Goal: Task Accomplishment & Management: Complete application form

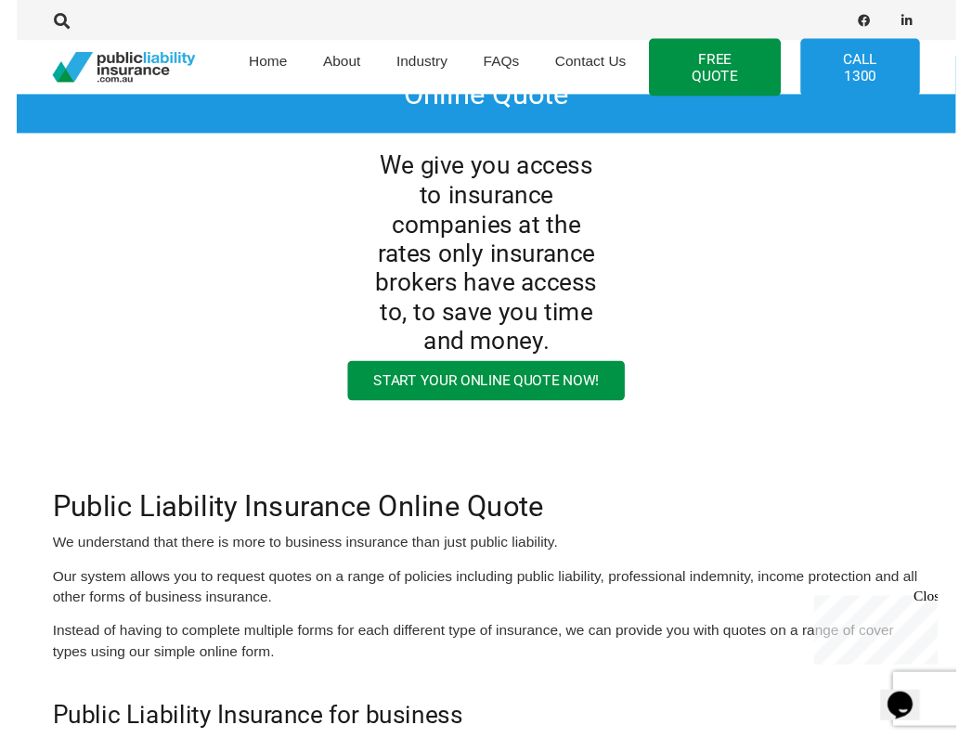
scroll to position [97, 0]
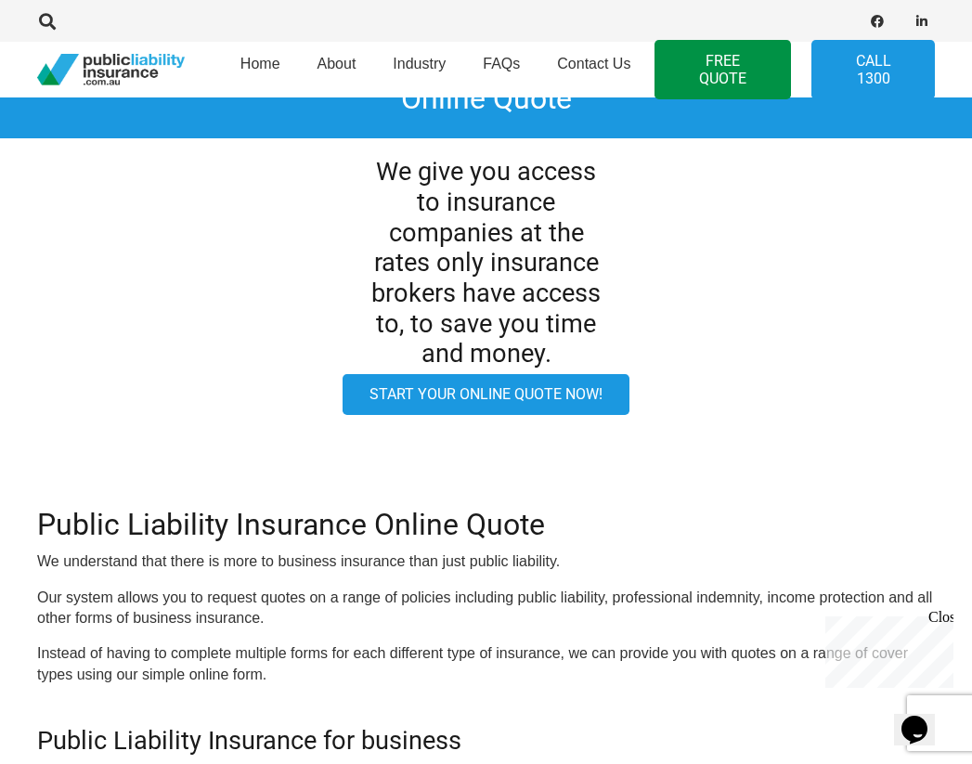
click at [551, 416] on link "Start your online quote now!" at bounding box center [486, 395] width 287 height 42
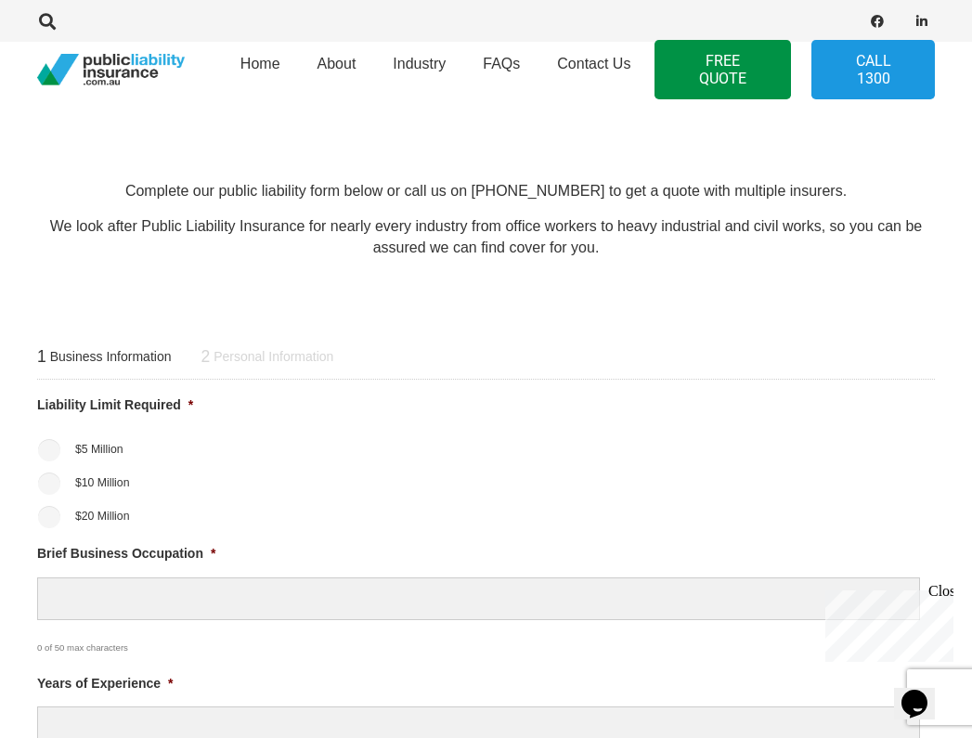
scroll to position [434, 1]
click at [123, 522] on label "$20 Million" at bounding box center [101, 516] width 55 height 17
click at [59, 522] on input "$20 Million" at bounding box center [48, 517] width 22 height 22
radio input "true"
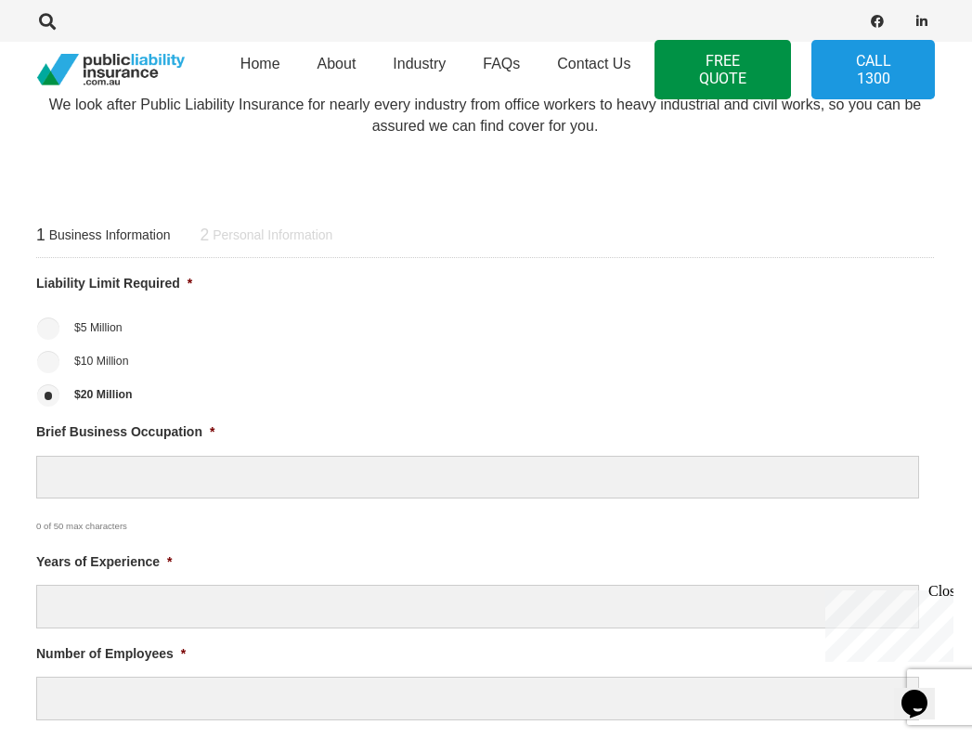
scroll to position [554, 1]
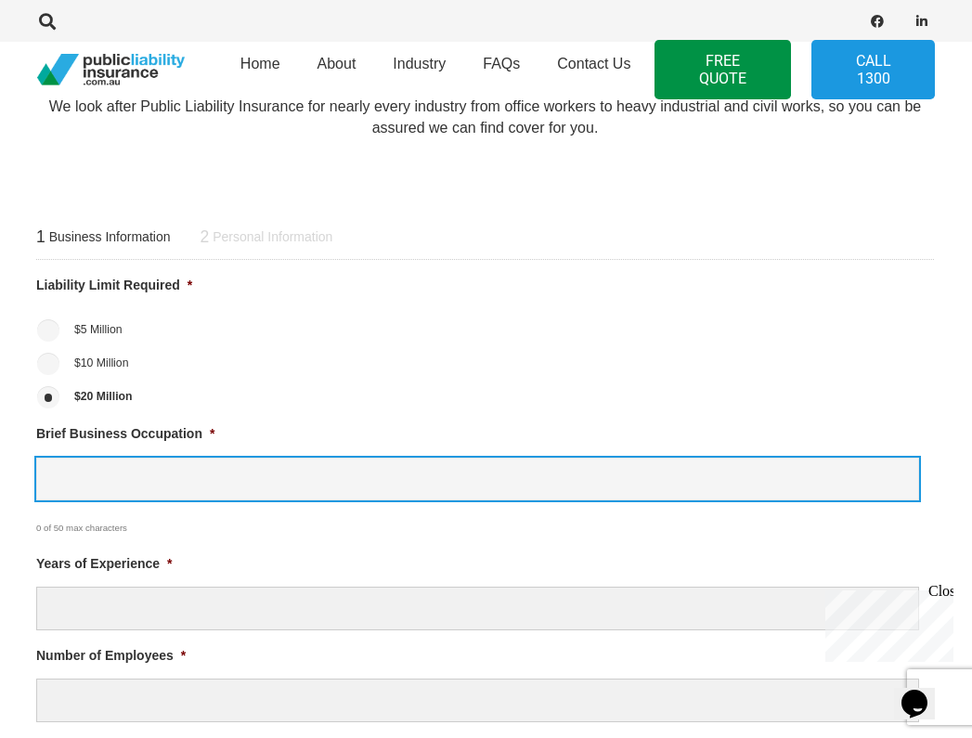
click at [88, 471] on input "Brief Business Occupation *" at bounding box center [477, 480] width 883 height 44
type input "selling landscape materials"
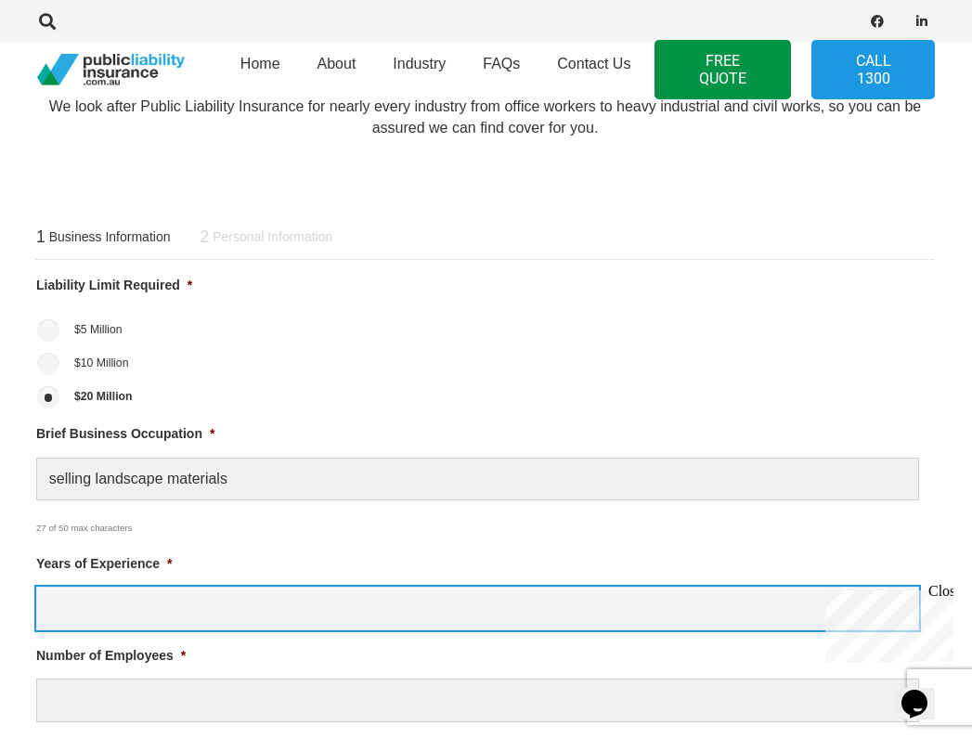
click at [98, 612] on input "Years of Experience *" at bounding box center [477, 609] width 883 height 44
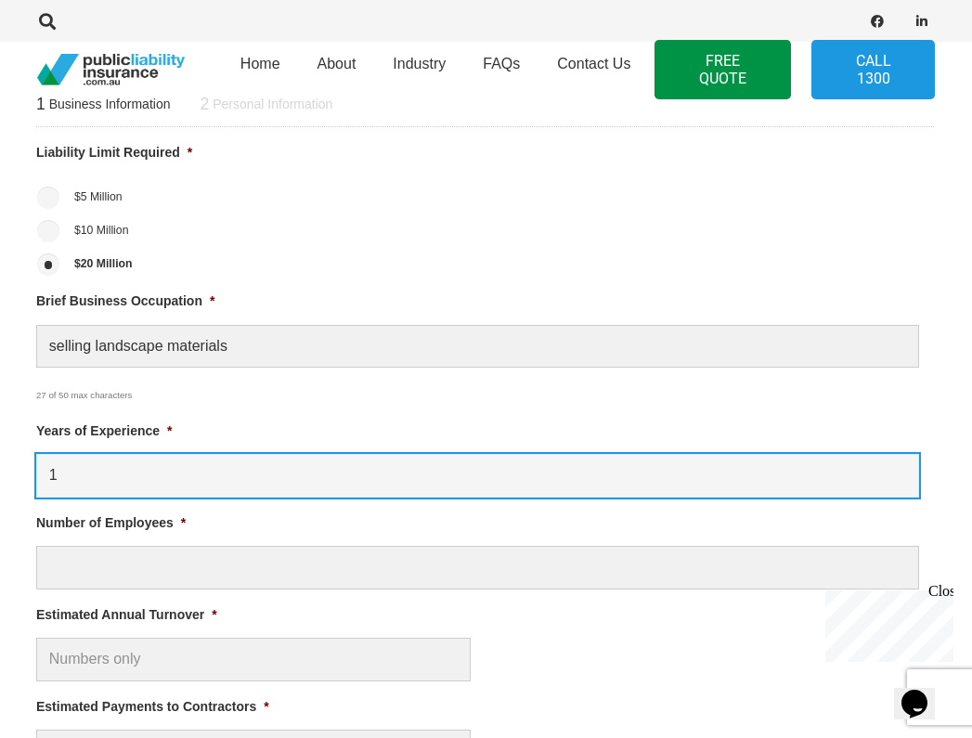
scroll to position [684, 1]
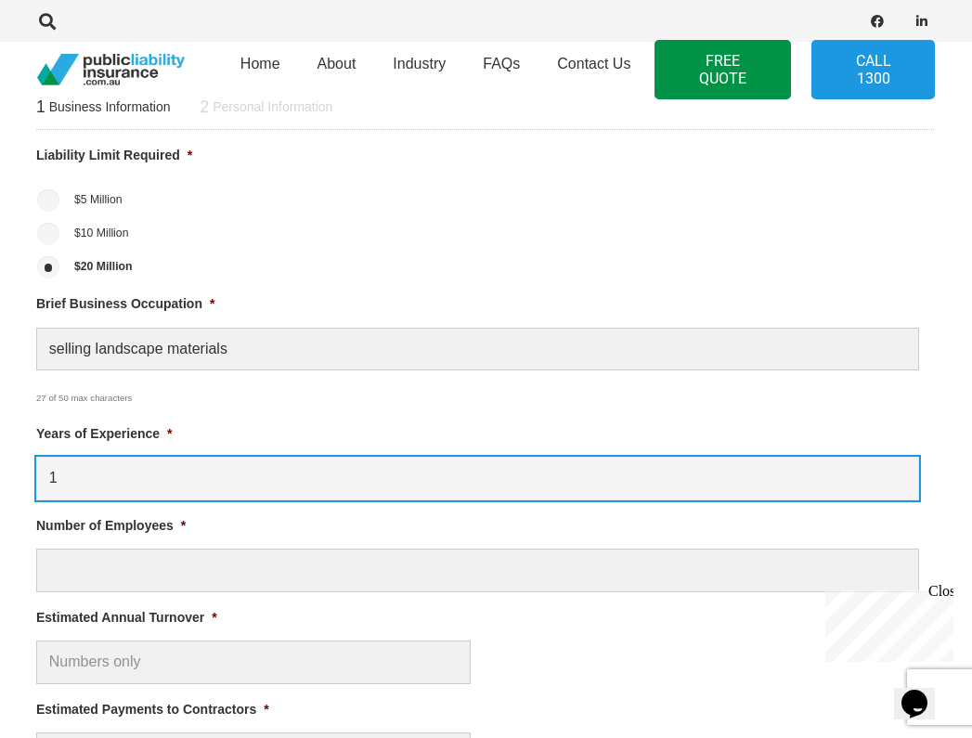
type input "1"
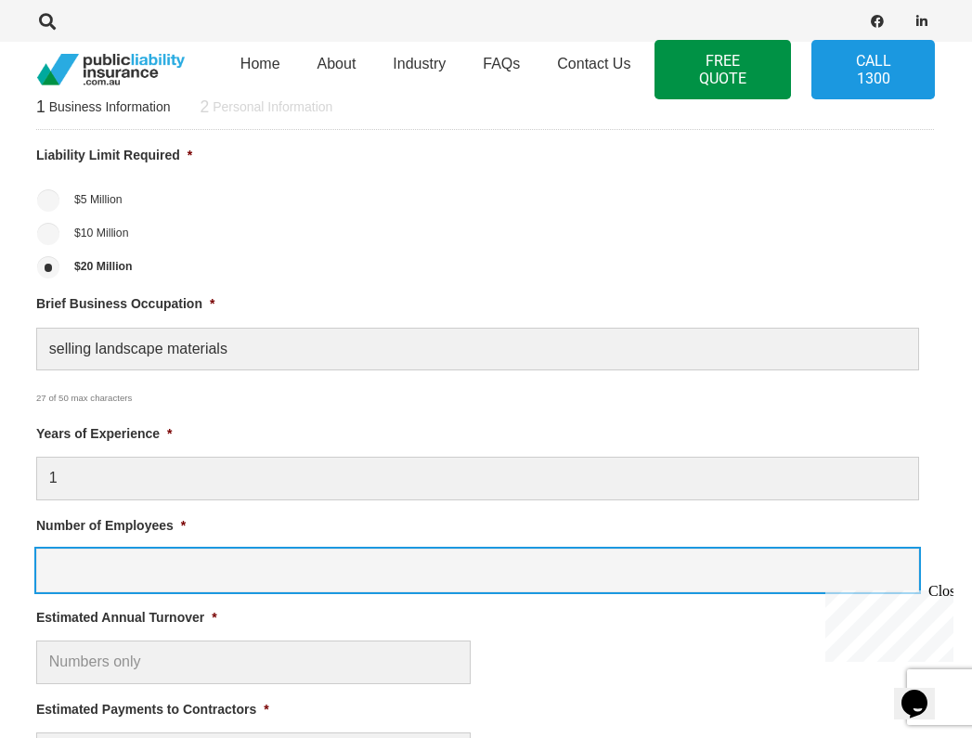
click at [81, 564] on input "Number of Employees *" at bounding box center [477, 571] width 883 height 44
type input "0"
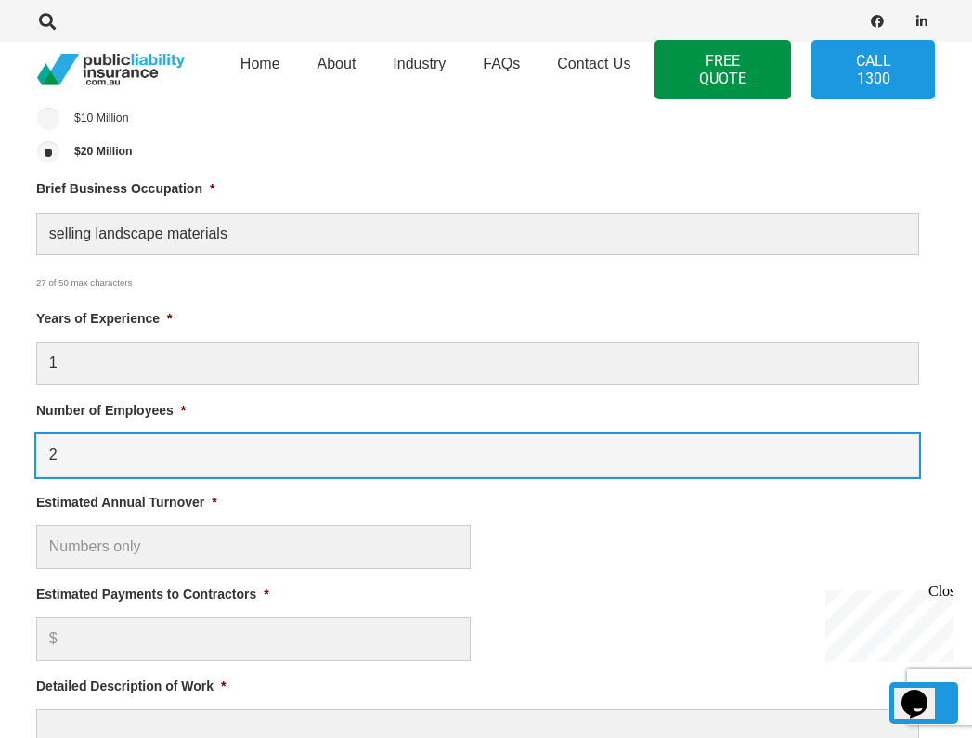
scroll to position [800, 1]
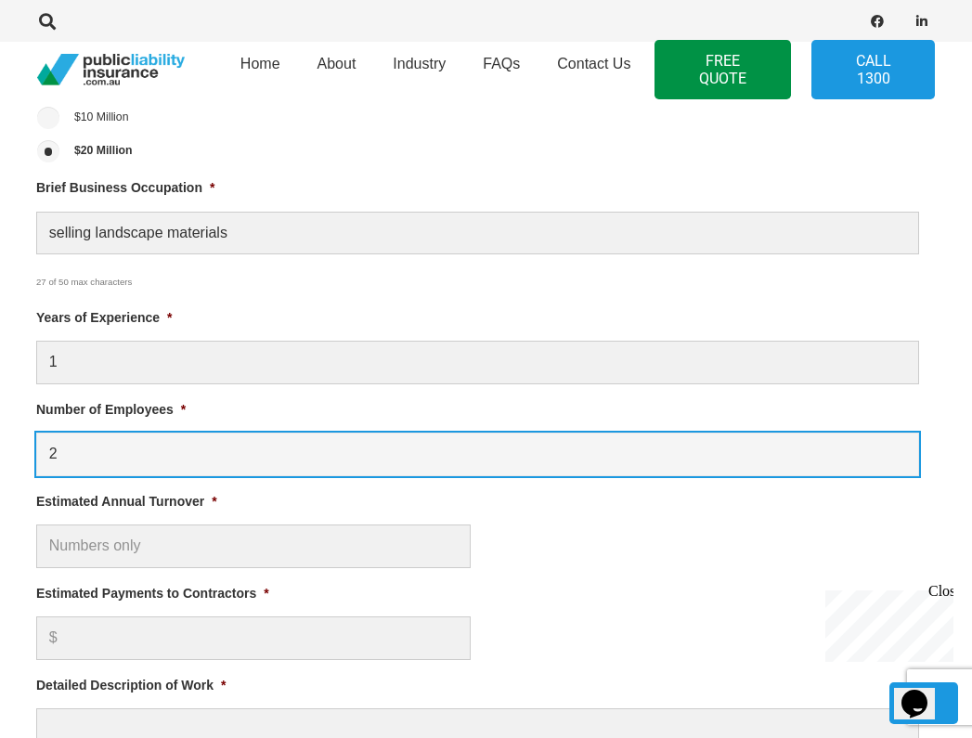
type input "2"
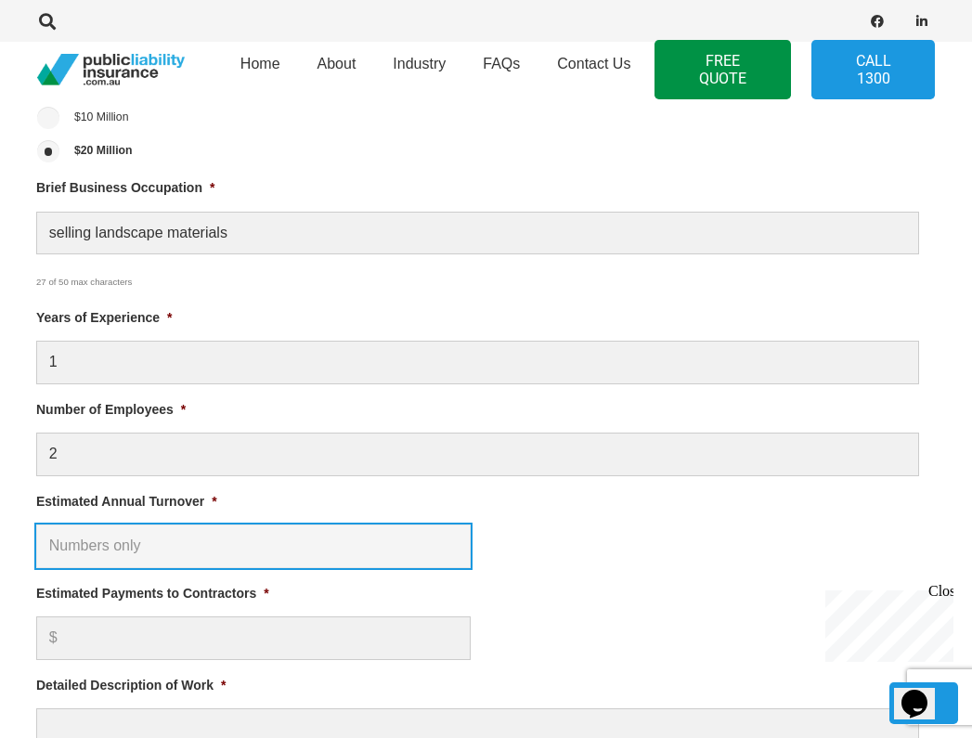
click at [66, 550] on input "Estimated Annual Turnover *" at bounding box center [253, 547] width 434 height 44
click at [74, 547] on input "150000" at bounding box center [253, 547] width 434 height 44
click at [117, 550] on input "150000" at bounding box center [253, 547] width 434 height 44
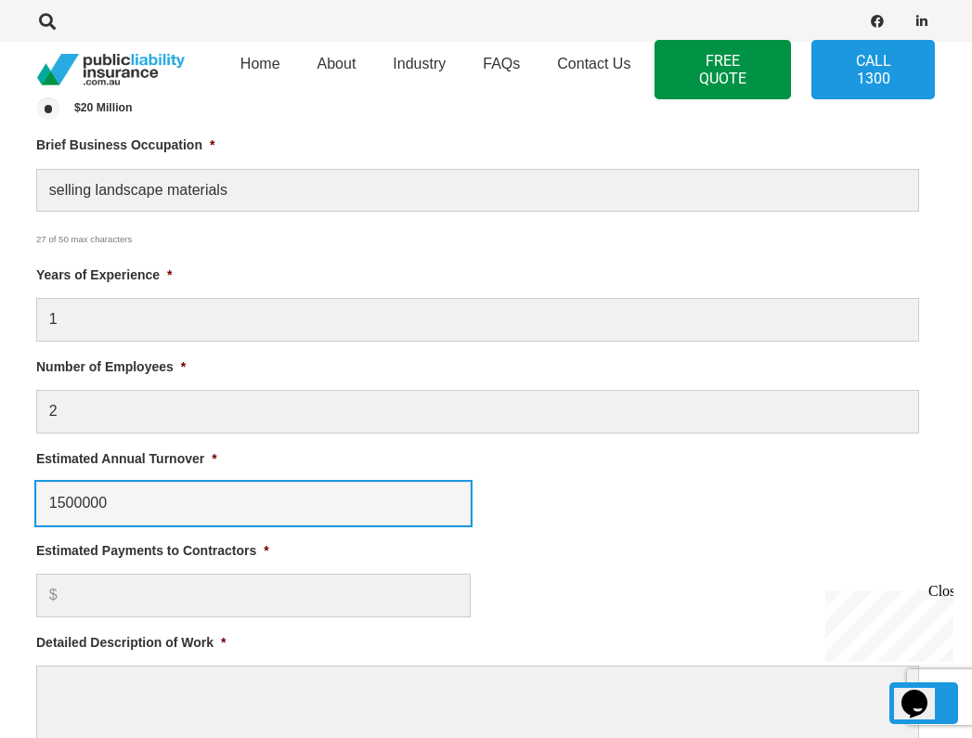
scroll to position [869, 1]
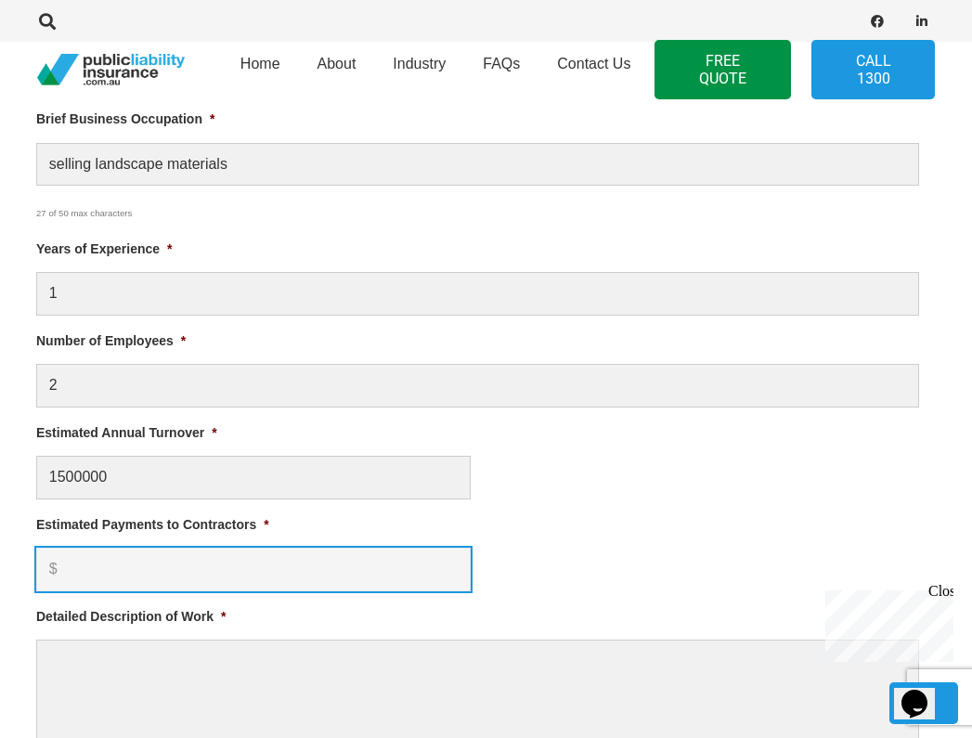
type input "$ 1,500,000.00"
click at [123, 564] on input "Estimated Payments to Contractors *" at bounding box center [253, 570] width 434 height 44
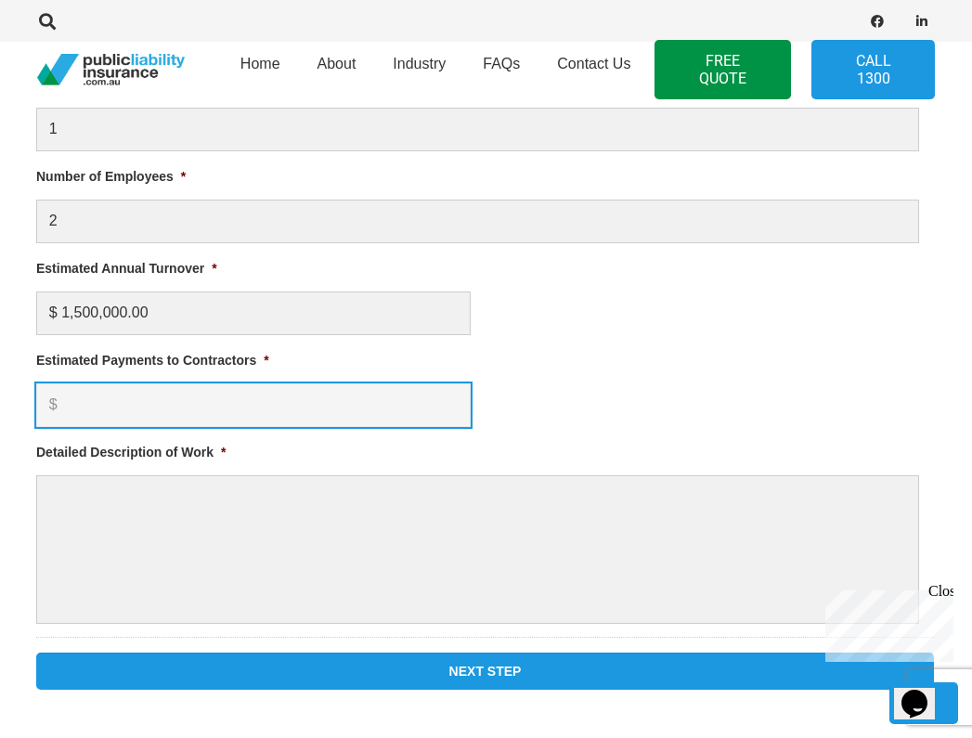
scroll to position [1034, 1]
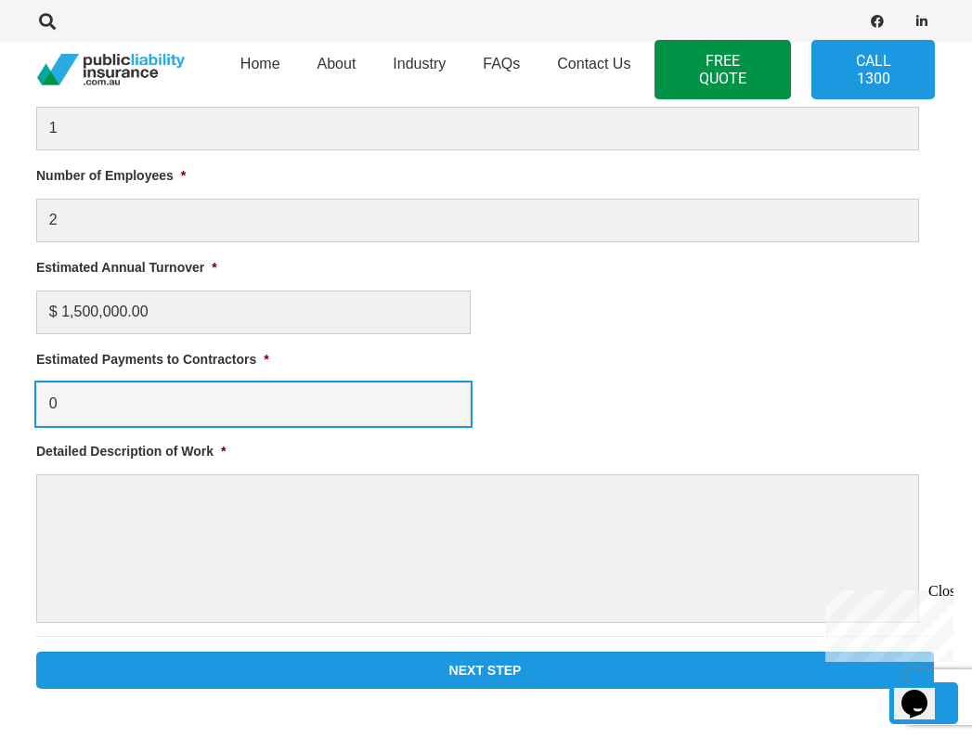
type input "0"
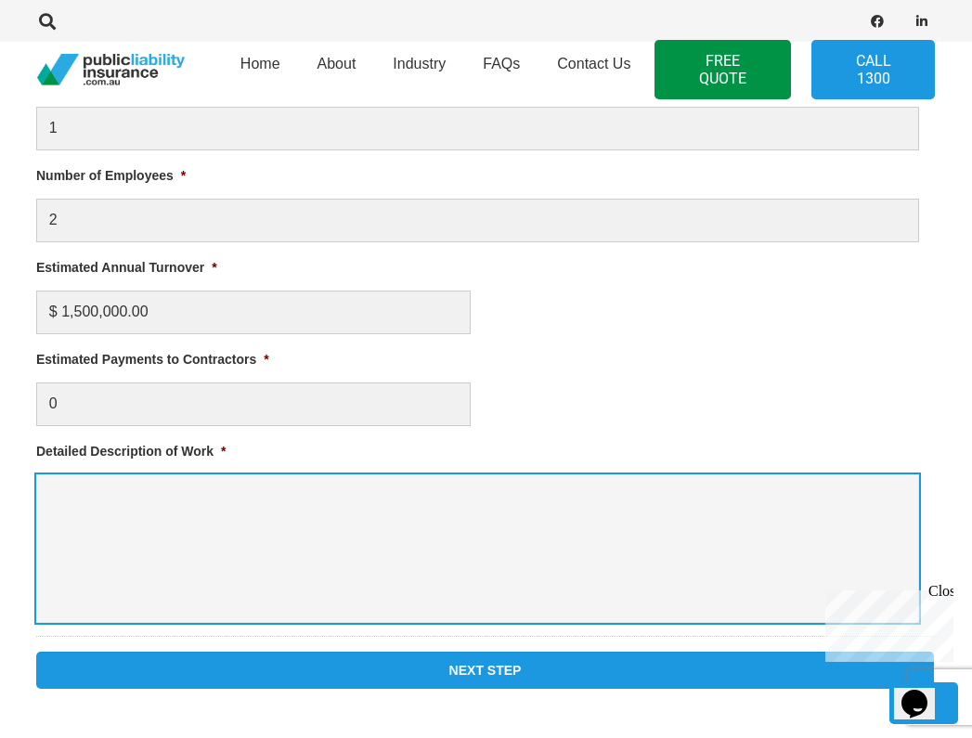
click at [119, 533] on textarea "Detailed Description of Work *" at bounding box center [477, 548] width 883 height 149
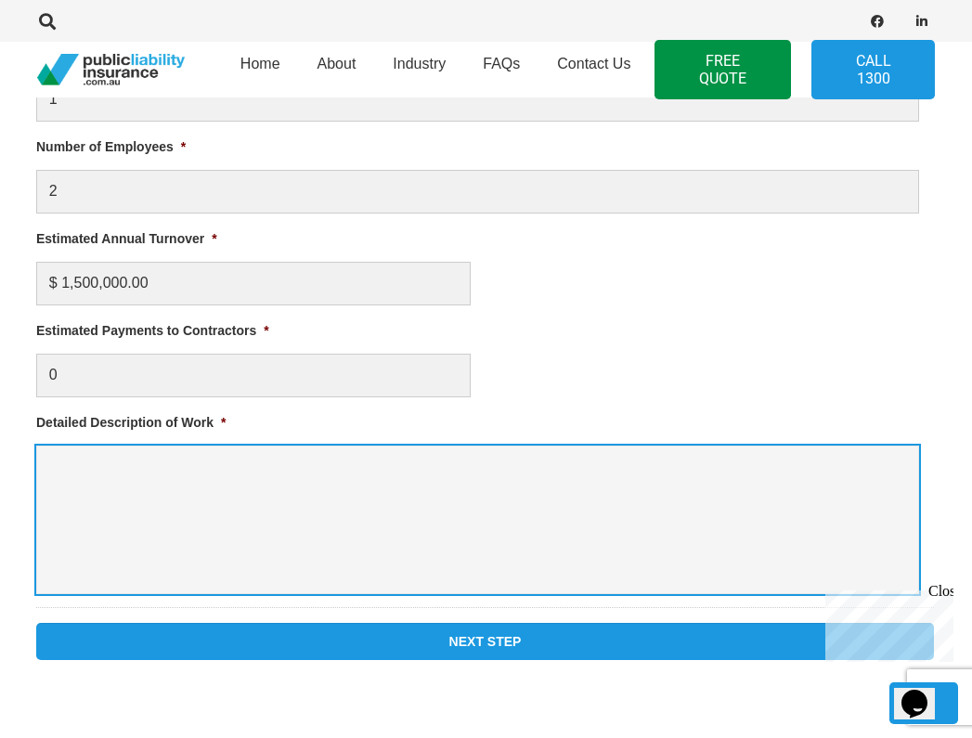
scroll to position [1065, 1]
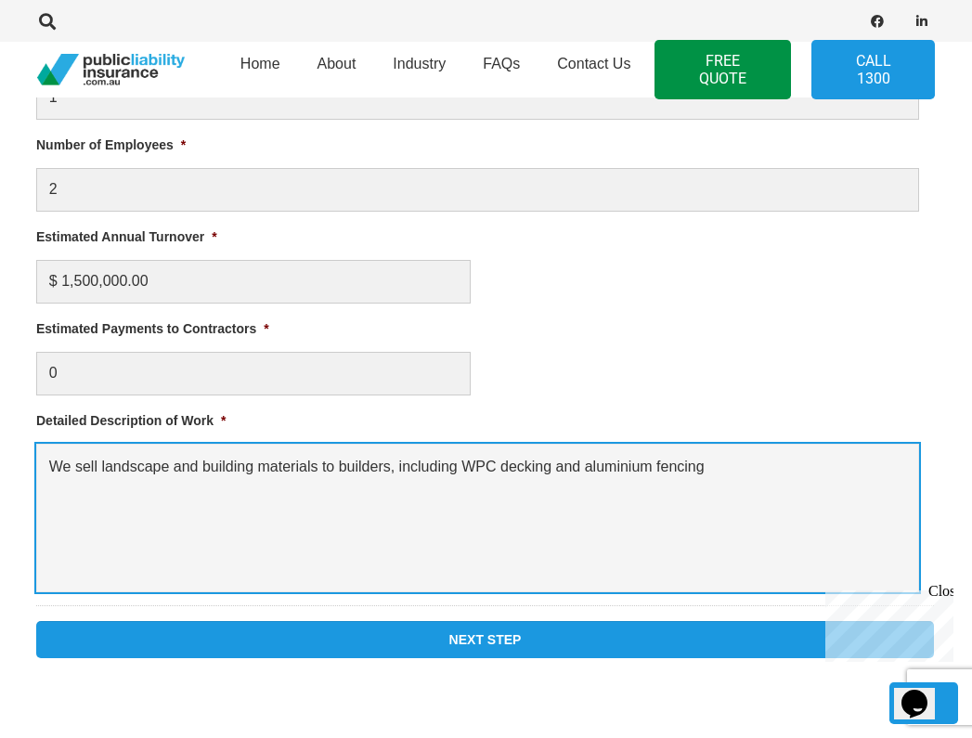
type textarea "We sell landscape and building materials to builders, including WPC decking and…"
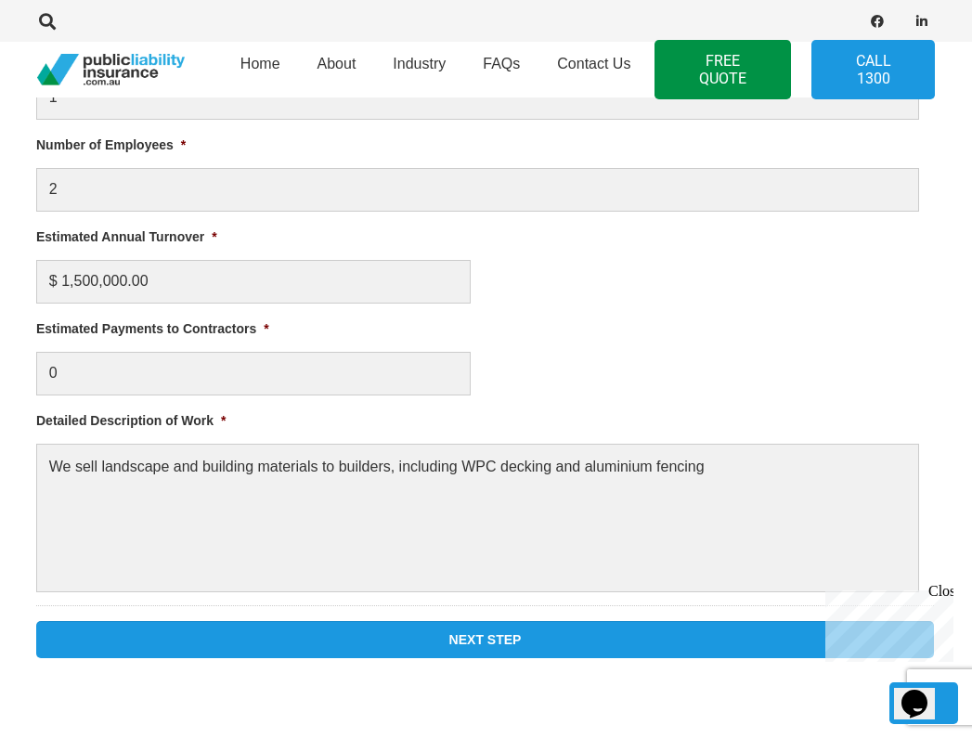
click at [322, 655] on input "Next Step" at bounding box center [485, 639] width 898 height 37
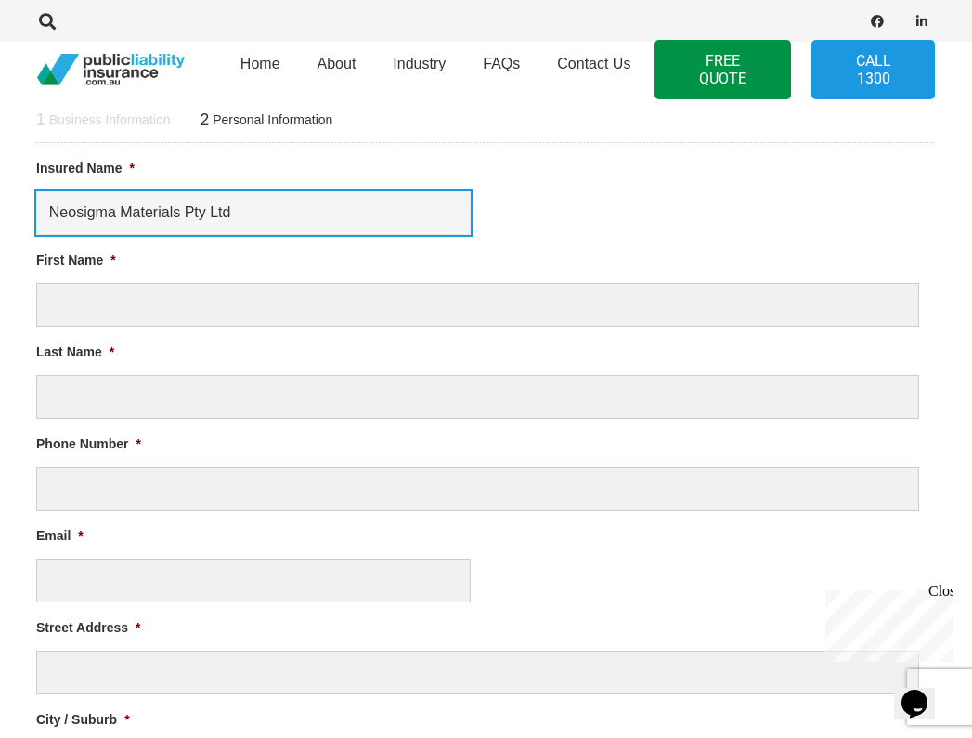
scroll to position [674, 1]
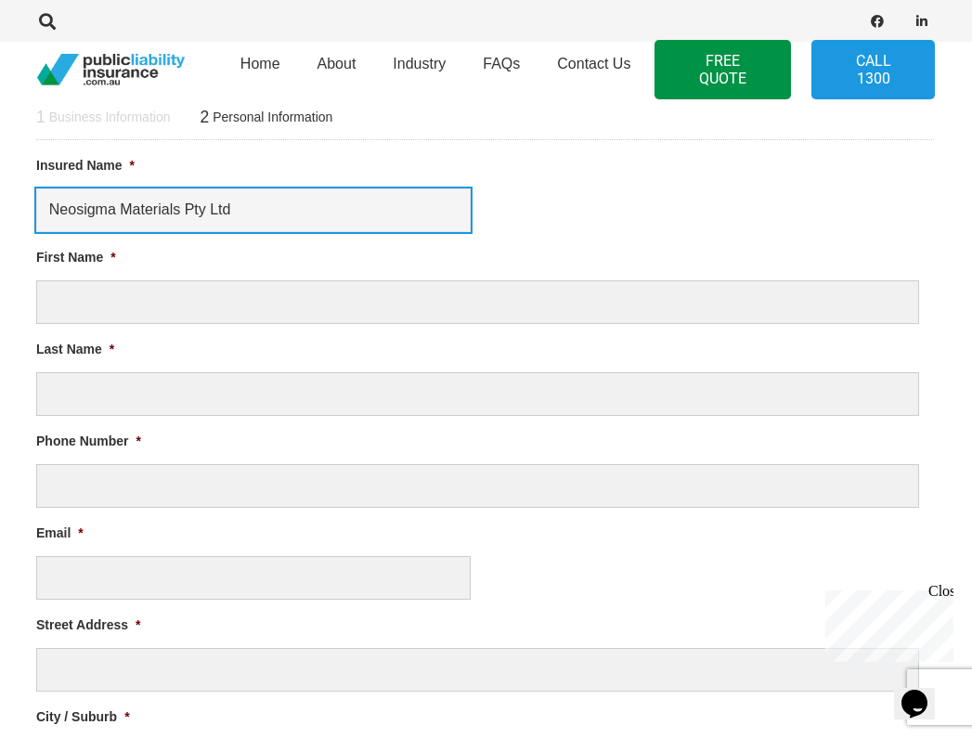
type input "Neosigma Materials Pty Ltd"
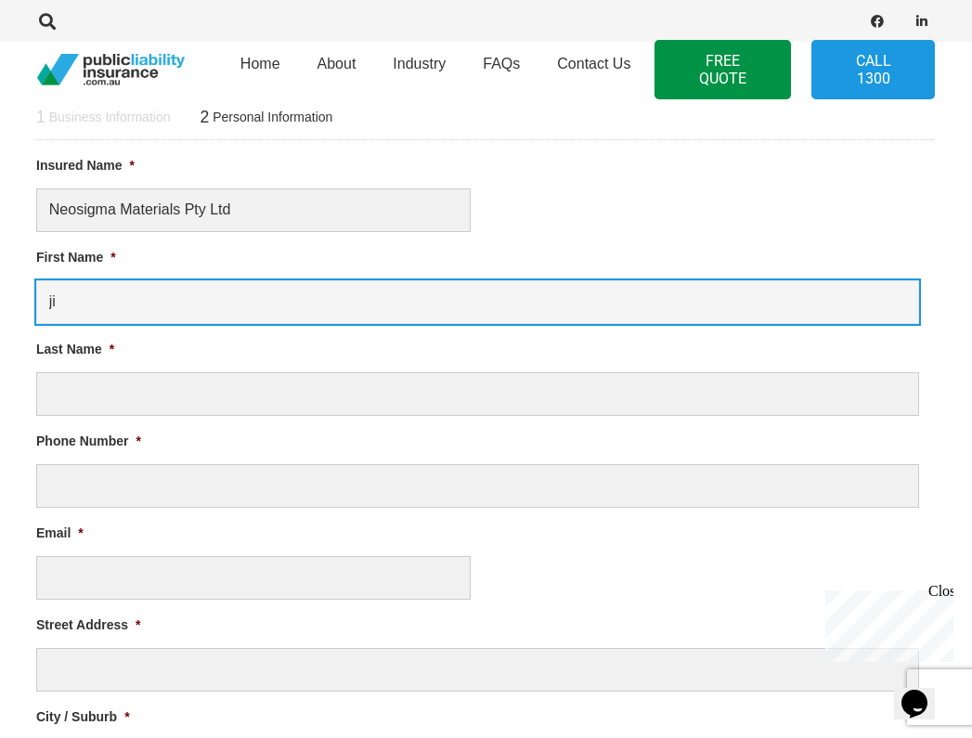
type input "j"
type input "C"
type input "Jieyu"
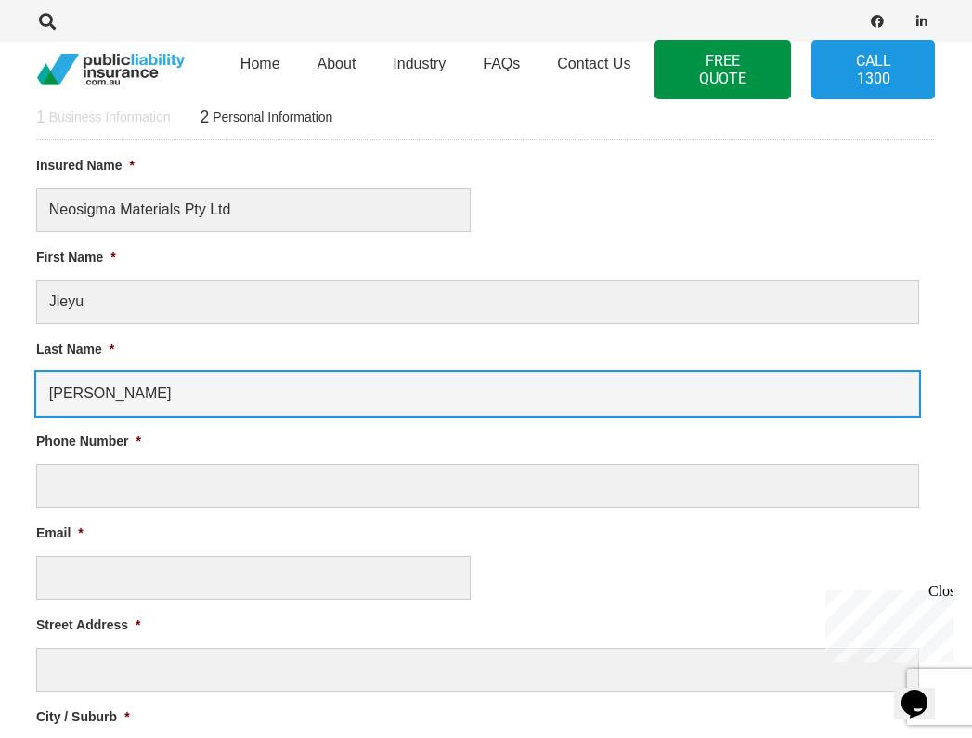
type input "Wu"
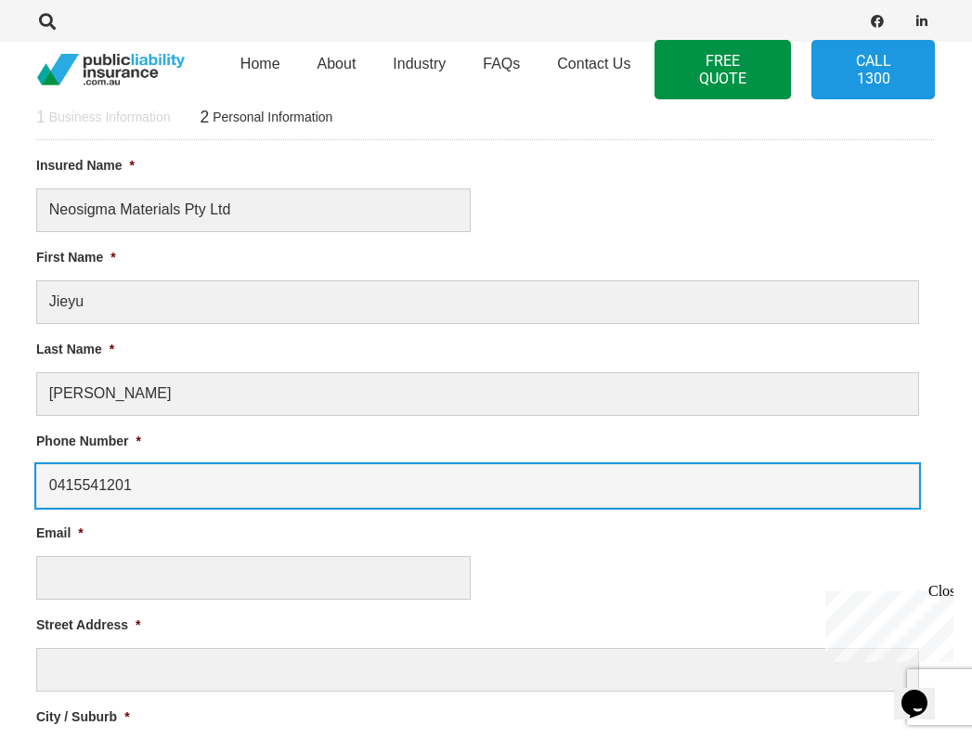
type input "0415541201"
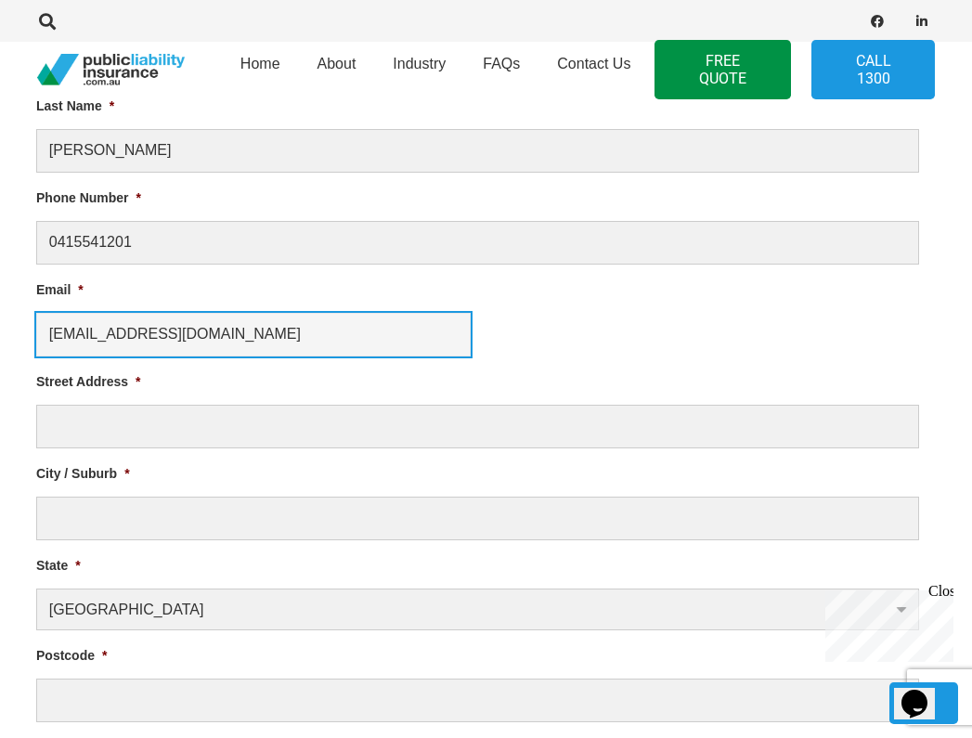
scroll to position [933, 1]
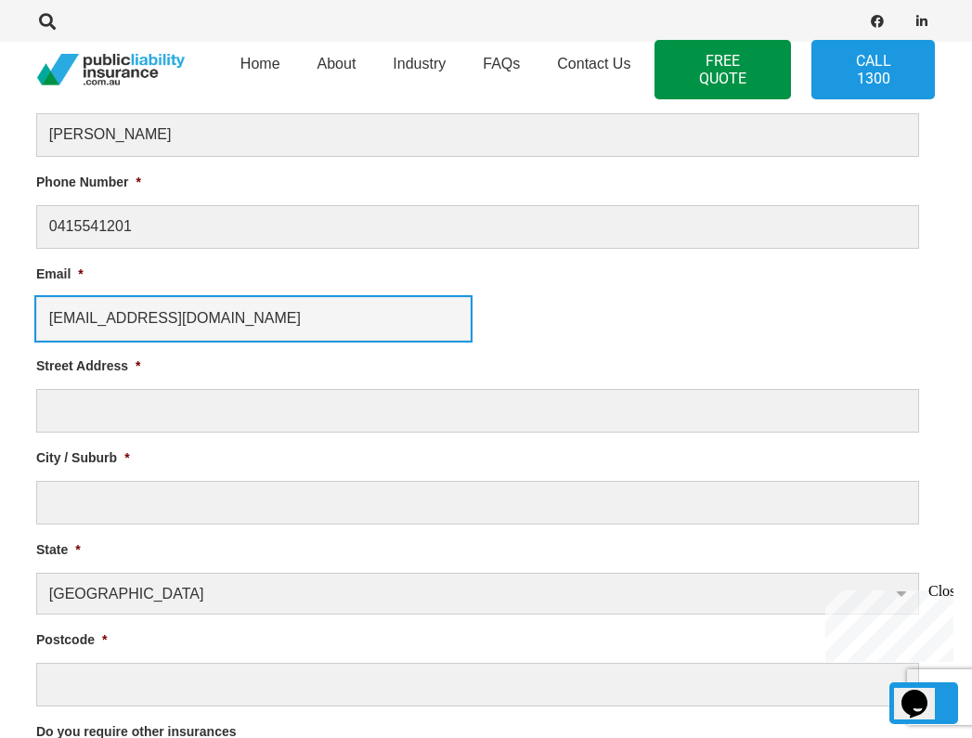
type input "info@neosigma.com.au"
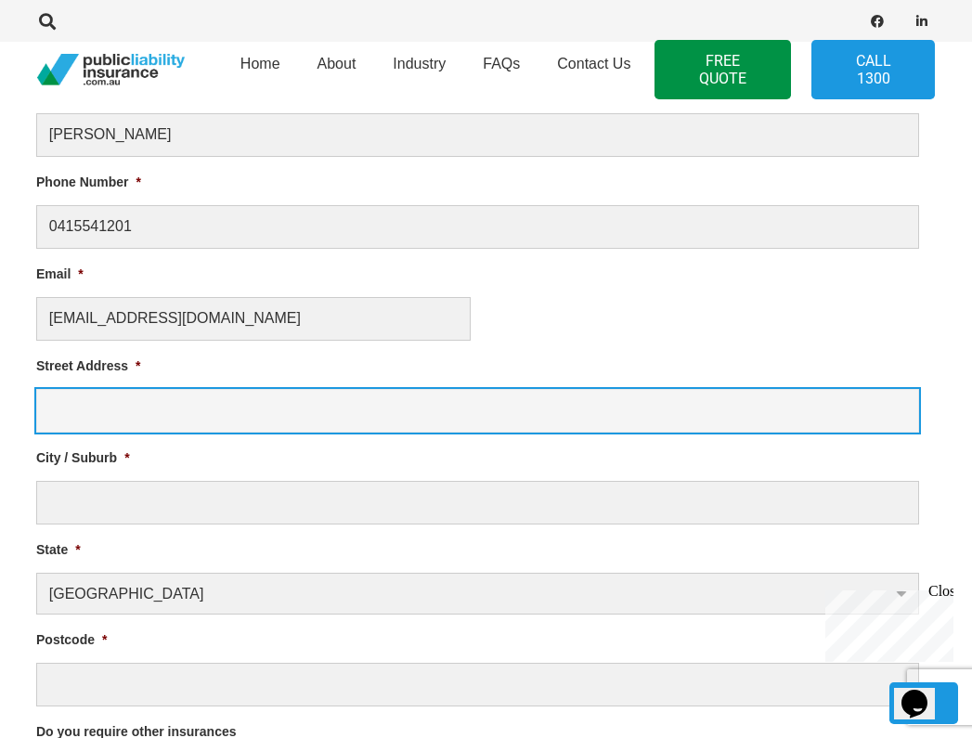
click at [81, 396] on input "Street Address *" at bounding box center [477, 411] width 883 height 44
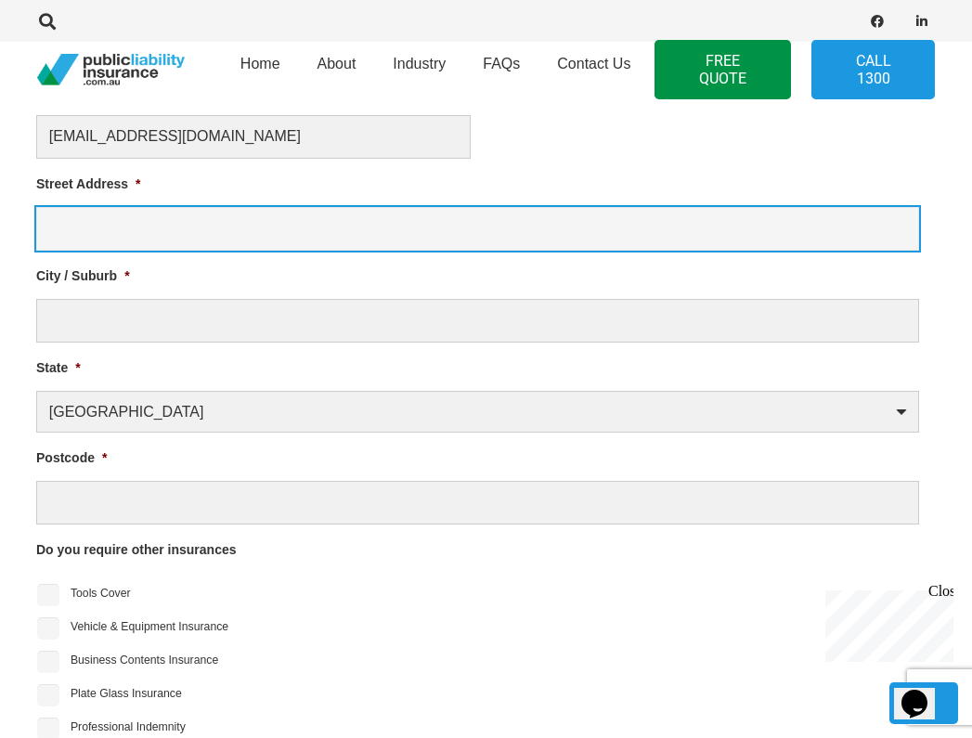
scroll to position [1119, 1]
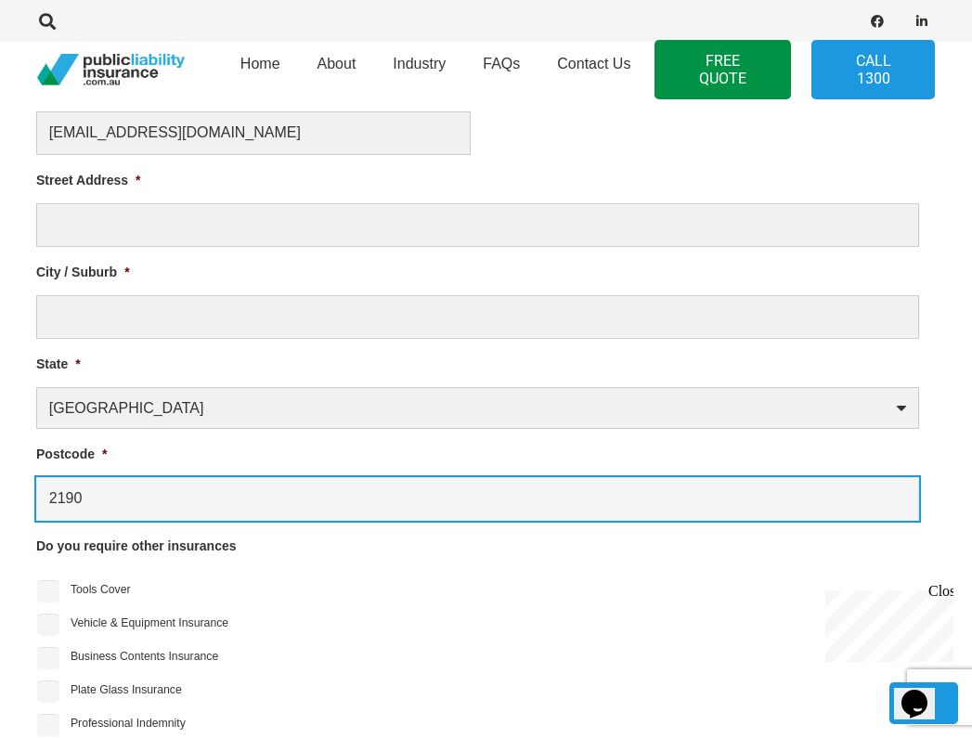
type input "2190"
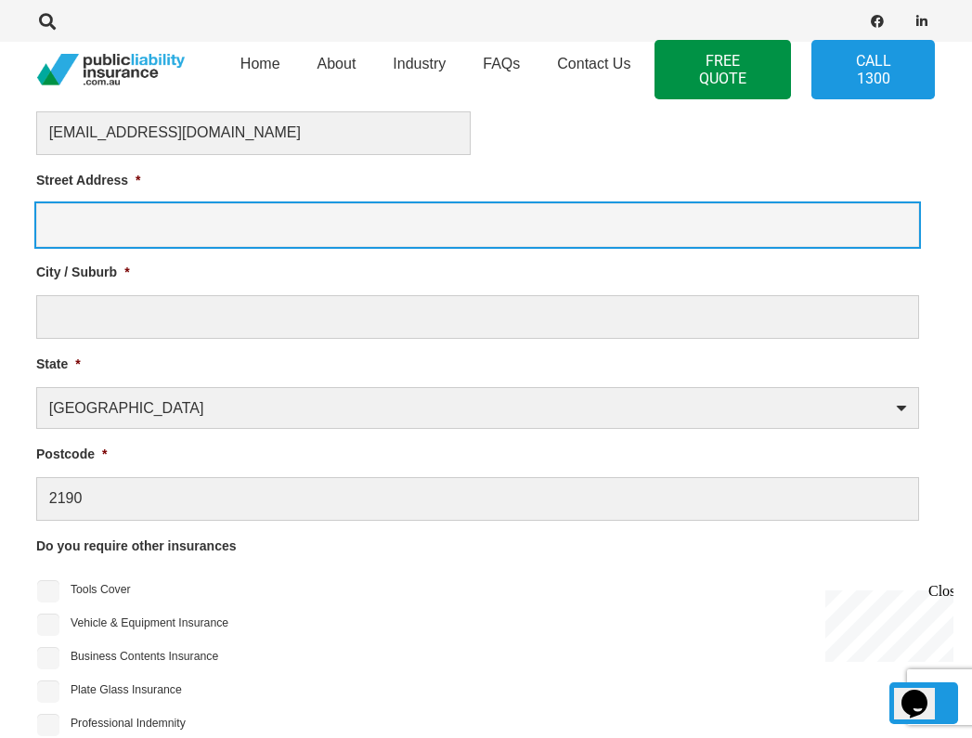
click at [124, 231] on input "Street Address *" at bounding box center [477, 225] width 883 height 44
type input "Building J/ 61-65 Roberts Road"
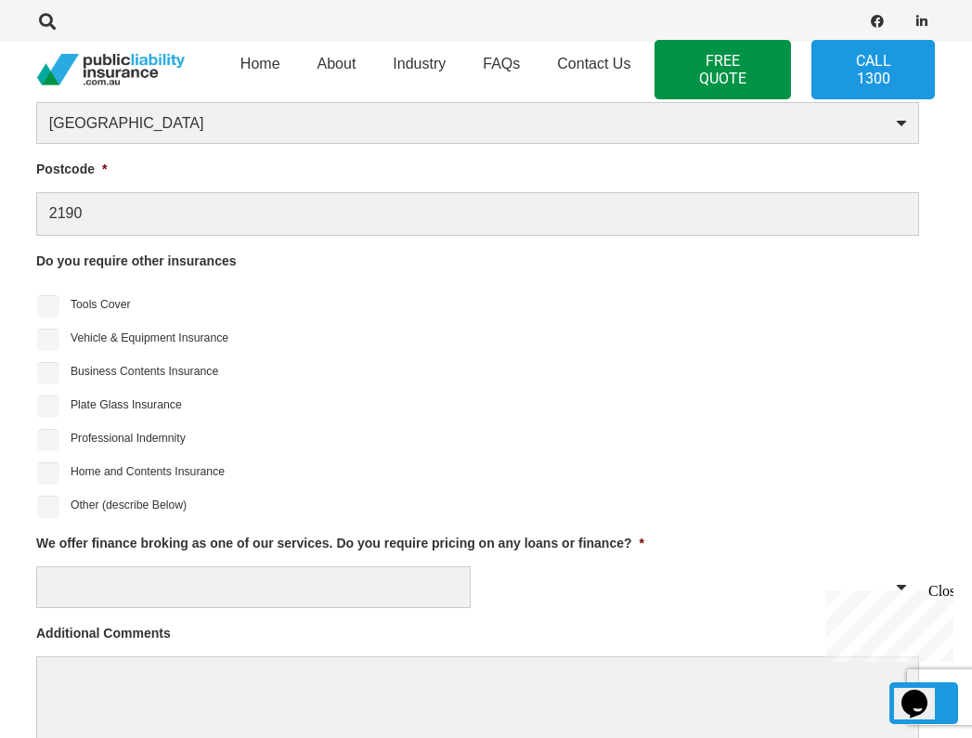
scroll to position [1406, 1]
type input "Greenacre"
click at [91, 399] on label "Plate Glass Insurance" at bounding box center [126, 403] width 111 height 17
click at [59, 399] on input "Plate Glass Insurance" at bounding box center [48, 405] width 22 height 22
checkbox input "true"
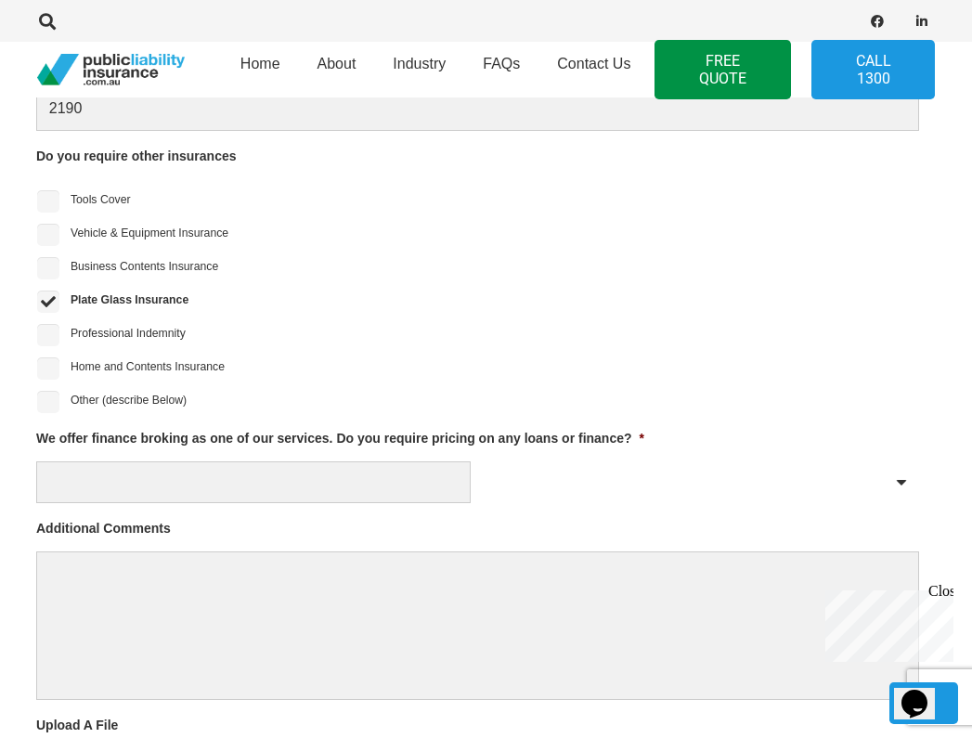
scroll to position [1511, 1]
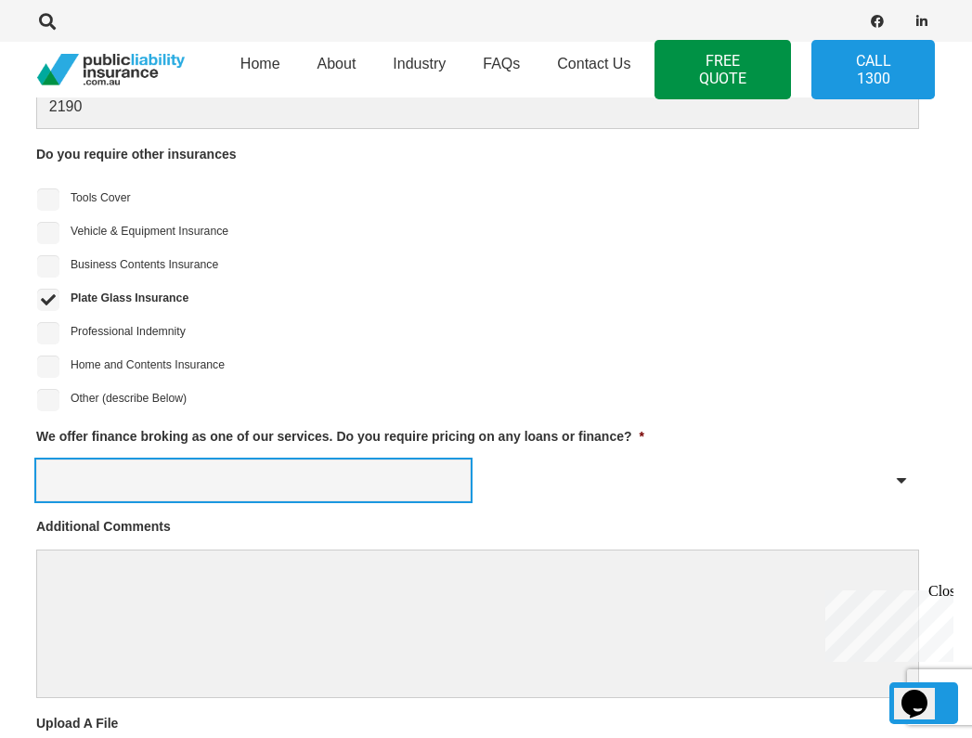
select select "No"
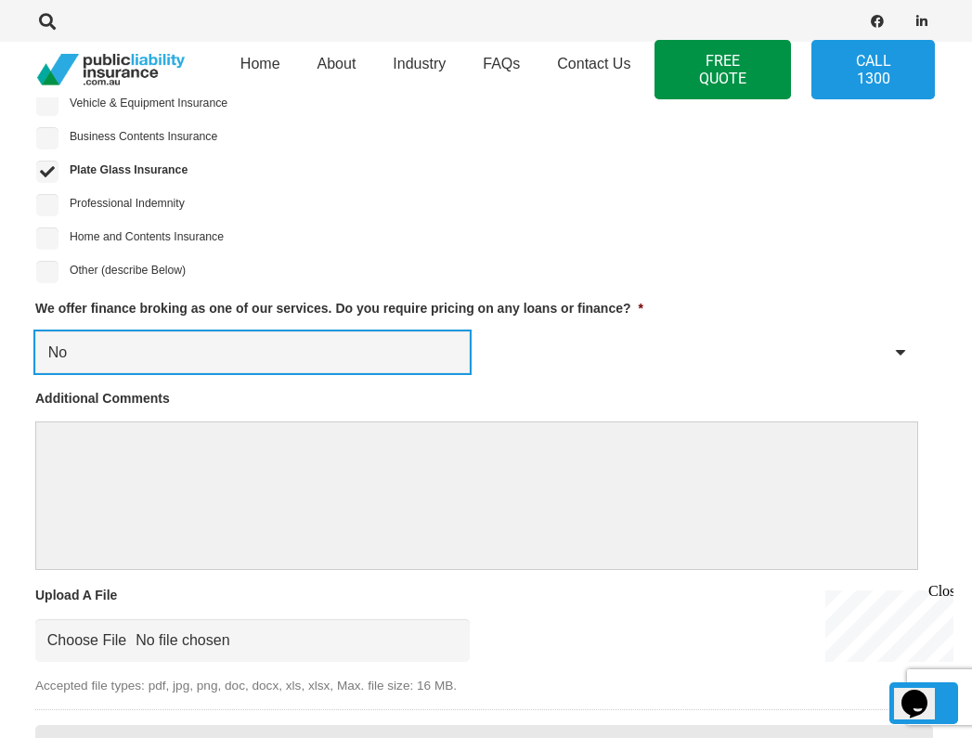
scroll to position [1627, 2]
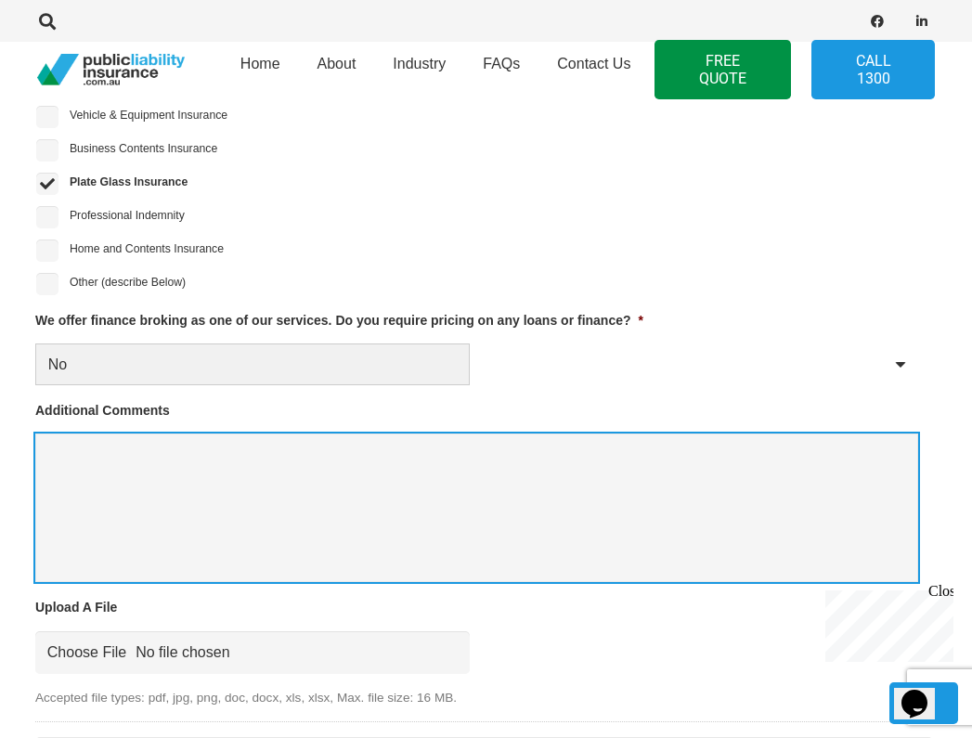
click at [324, 524] on textarea "Additional Comments" at bounding box center [476, 508] width 883 height 149
paste textarea "Note the Sublessor, TY Mall Pty Ltd ACN 670 379 781, as an interested party"
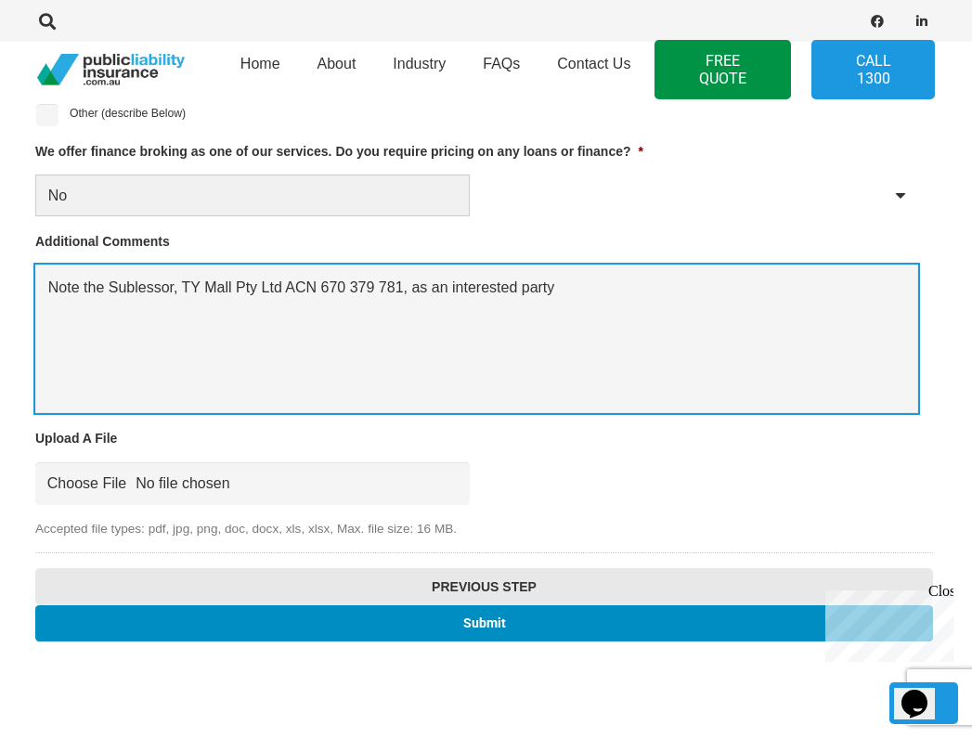
scroll to position [1810, 2]
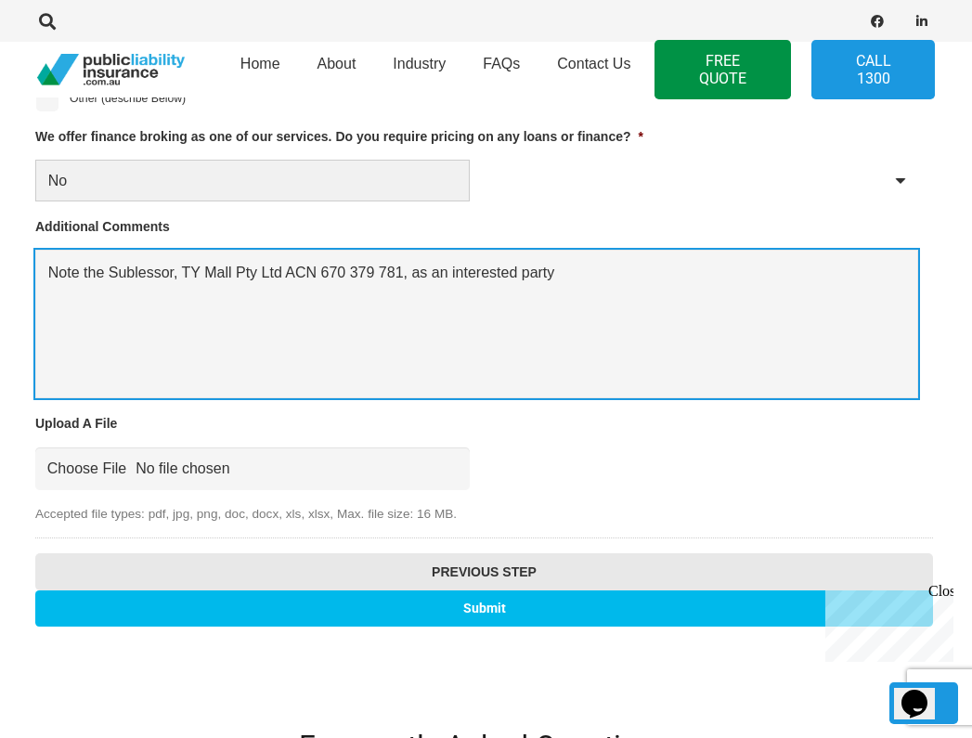
type textarea "Note the Sublessor, TY Mall Pty Ltd ACN 670 379 781, as an interested party"
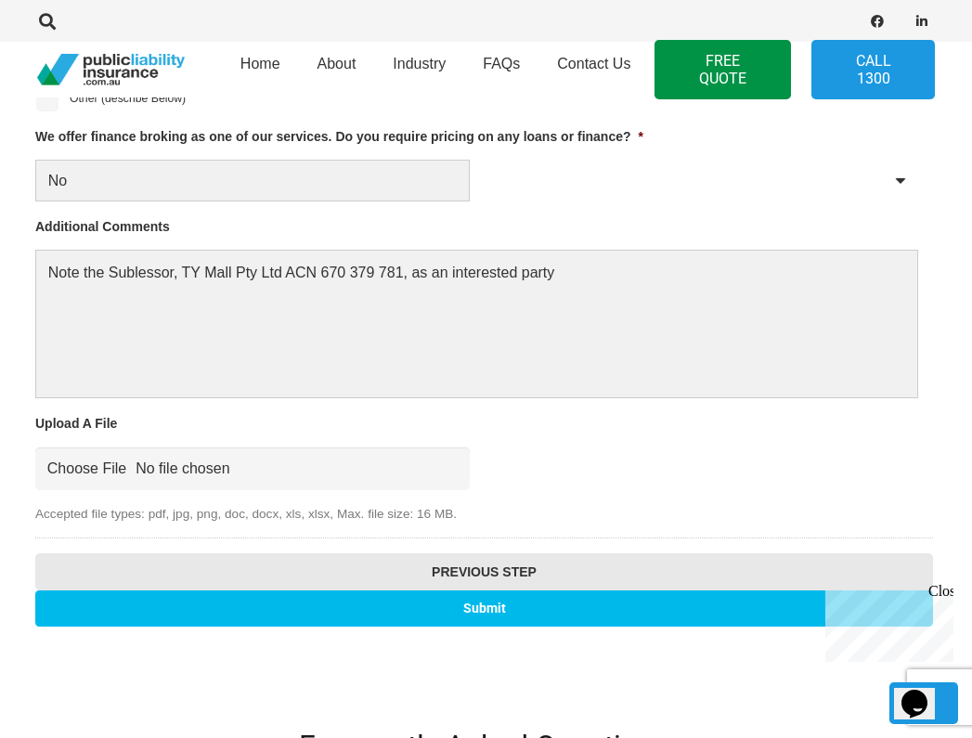
click at [538, 611] on input "Submit" at bounding box center [484, 608] width 898 height 36
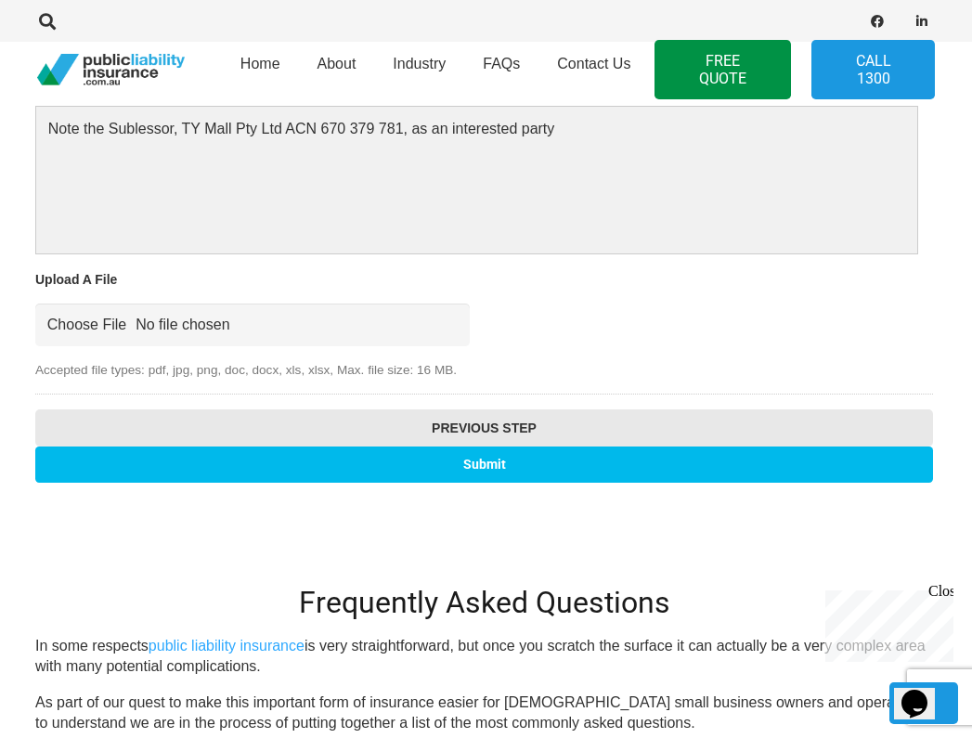
scroll to position [1966, 2]
